Goal: Task Accomplishment & Management: Complete application form

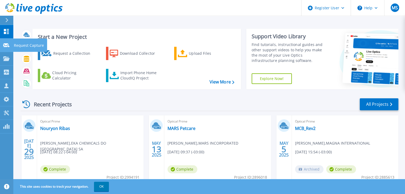
click at [9, 44] on icon at bounding box center [6, 45] width 6 height 4
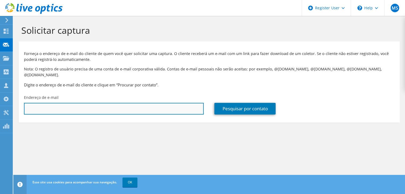
click at [151, 103] on input "text" at bounding box center [114, 109] width 180 height 12
paste input "dilson.catoi@vs.unimed.com.br>"
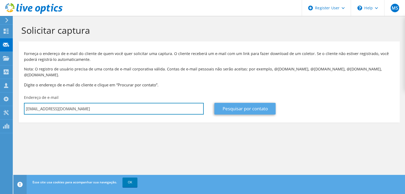
type input "dilson.catoi@vs.unimed.com.br"
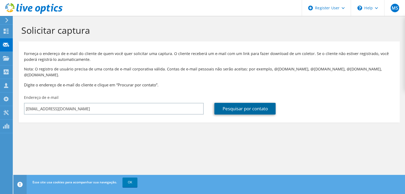
click at [234, 103] on link "Pesquisar por contato" at bounding box center [244, 109] width 61 height 12
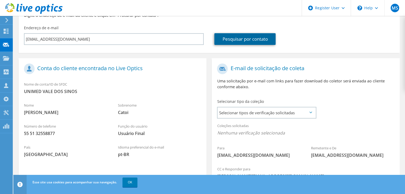
scroll to position [84, 0]
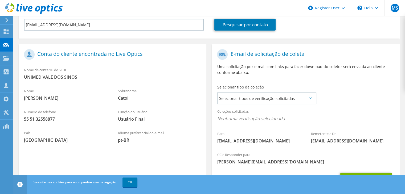
click at [311, 97] on icon at bounding box center [310, 98] width 3 height 2
click at [311, 93] on span "Selecionar tipos de verificação solicitadas" at bounding box center [266, 98] width 98 height 11
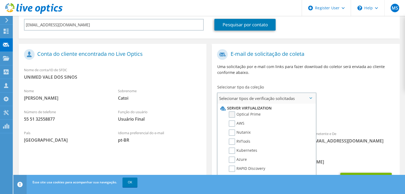
click at [232, 112] on label "Optical Prime" at bounding box center [245, 115] width 32 height 6
click at [0, 0] on input "Optical Prime" at bounding box center [0, 0] width 0 height 0
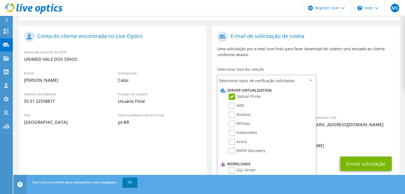
scroll to position [110, 0]
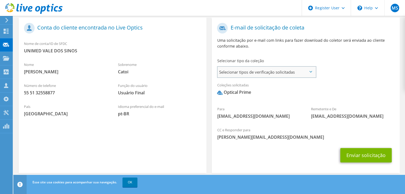
click at [313, 67] on span "Selecionar tipos de verificação solicitadas" at bounding box center [266, 72] width 98 height 11
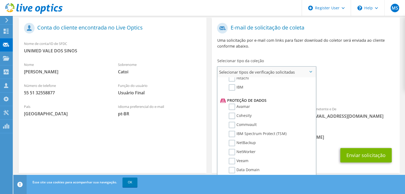
scroll to position [228, 0]
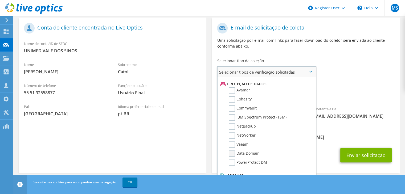
click at [246, 151] on label "Data Domain" at bounding box center [244, 154] width 31 height 6
click at [0, 0] on input "Data Domain" at bounding box center [0, 0] width 0 height 0
click at [256, 151] on label "Data Domain" at bounding box center [244, 154] width 31 height 6
click at [0, 0] on input "Data Domain" at bounding box center [0, 0] width 0 height 0
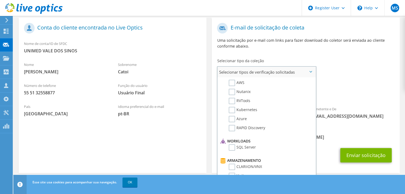
scroll to position [0, 0]
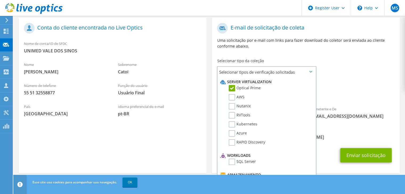
click at [327, 80] on div "Coleções solicitadas Nenhuma verificação selecionada Optical Prime" at bounding box center [306, 90] width 188 height 21
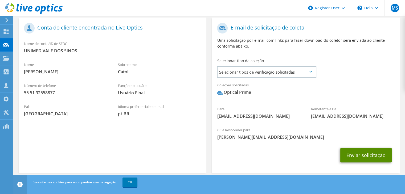
click at [358, 149] on button "Enviar solicitação" at bounding box center [365, 155] width 51 height 14
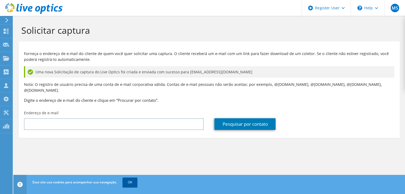
click at [131, 184] on link "OK" at bounding box center [129, 183] width 15 height 10
